Goal: Task Accomplishment & Management: Complete application form

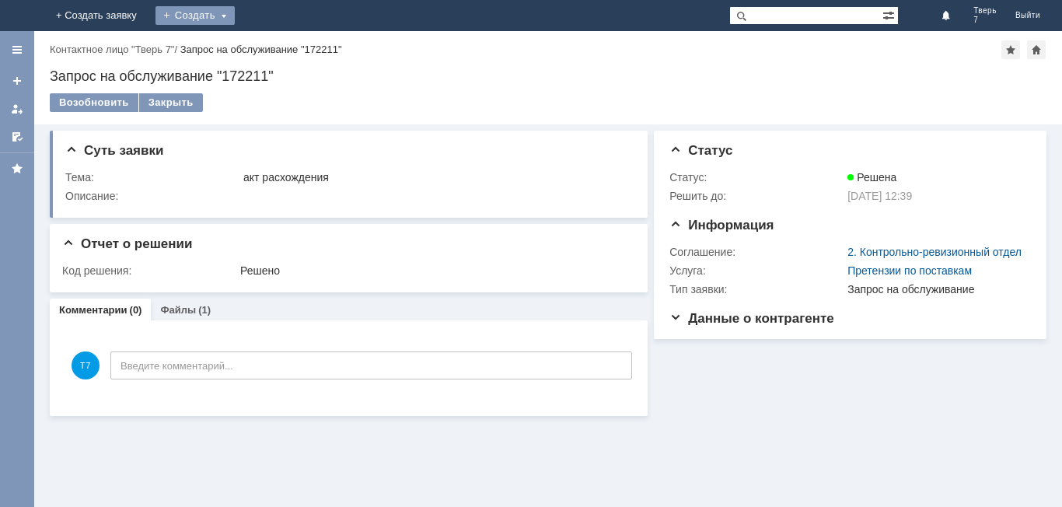
click at [235, 18] on div "Создать" at bounding box center [194, 15] width 79 height 19
click at [289, 47] on link "Заявка" at bounding box center [230, 46] width 118 height 19
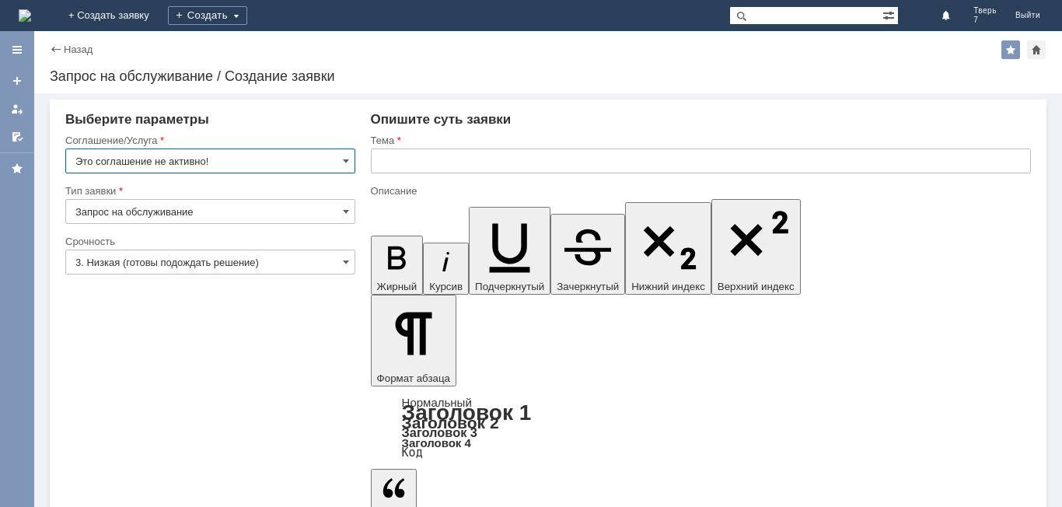
click at [218, 156] on input "Это соглашение не активно!" at bounding box center [210, 160] width 290 height 25
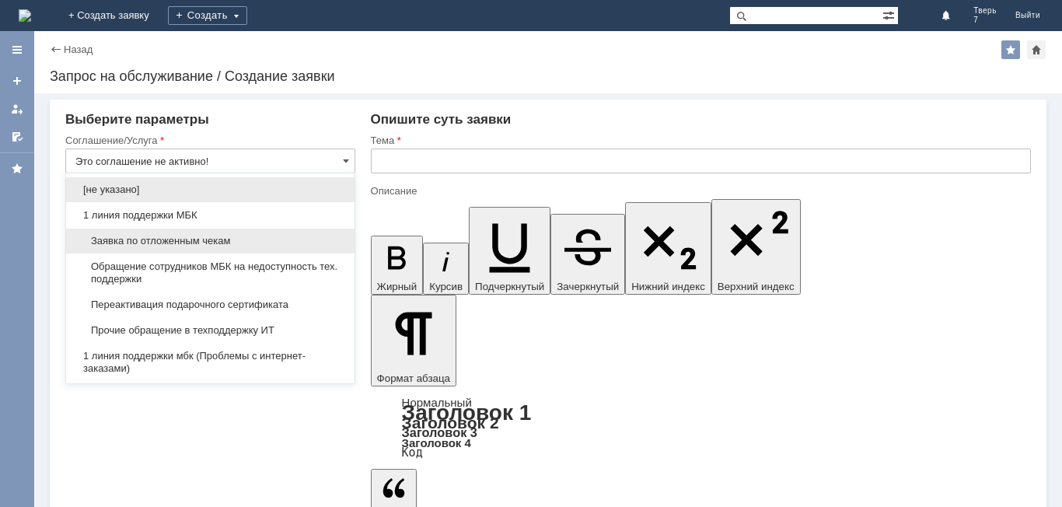
click at [190, 239] on span "Заявка по отложенным чекам" at bounding box center [210, 241] width 270 height 12
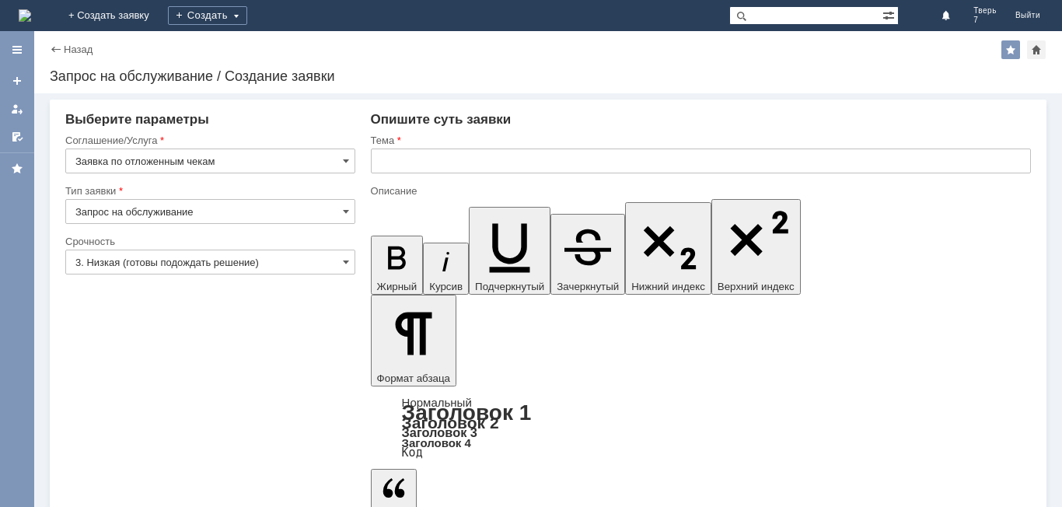
type input "Заявка по отложенным чекам"
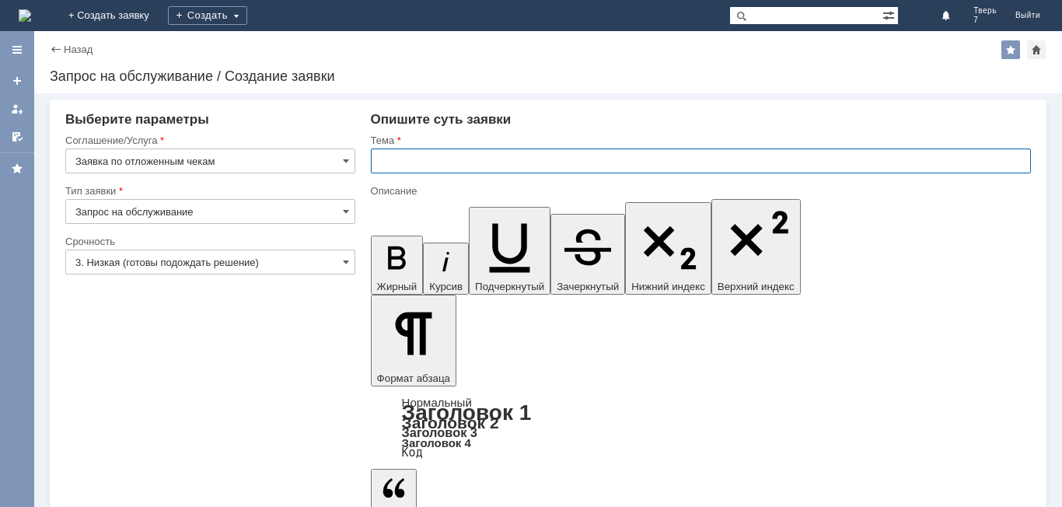
click at [381, 162] on input "text" at bounding box center [701, 160] width 660 height 25
type input "оч.удалить"
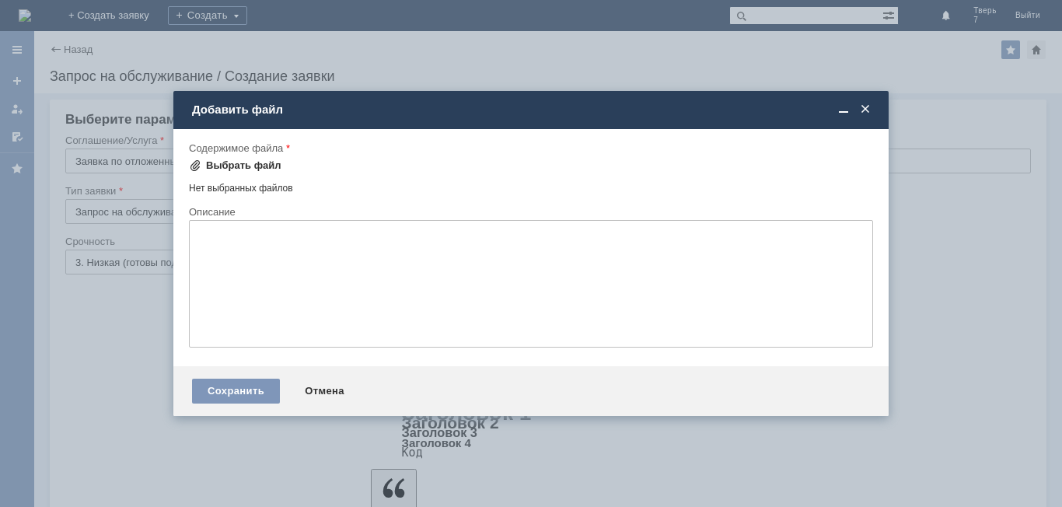
click at [236, 162] on div "Выбрать файл" at bounding box center [243, 165] width 75 height 12
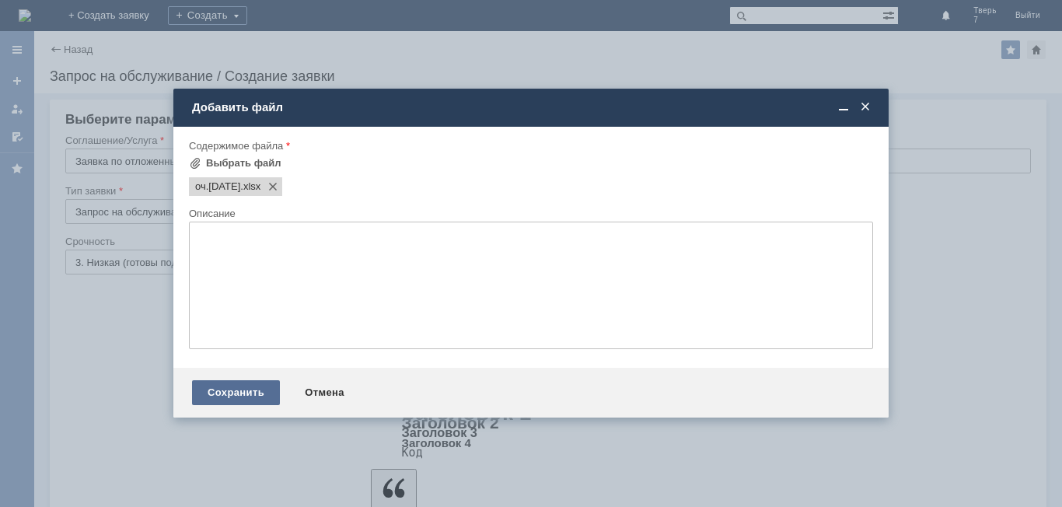
click at [242, 392] on div "Сохранить" at bounding box center [236, 392] width 88 height 25
